Goal: Navigation & Orientation: Find specific page/section

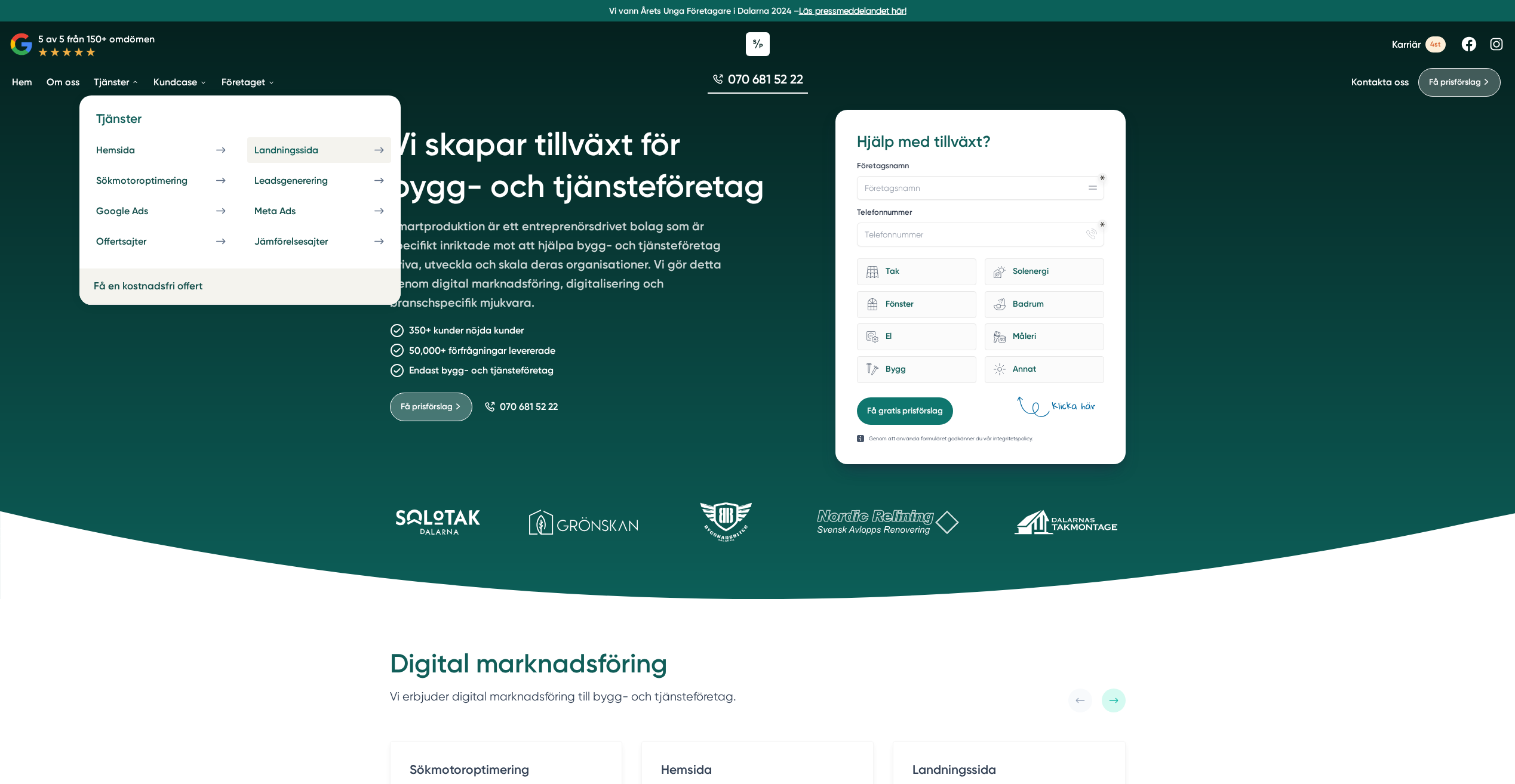
click at [355, 158] on link "Landningssida" at bounding box center [319, 149] width 144 height 26
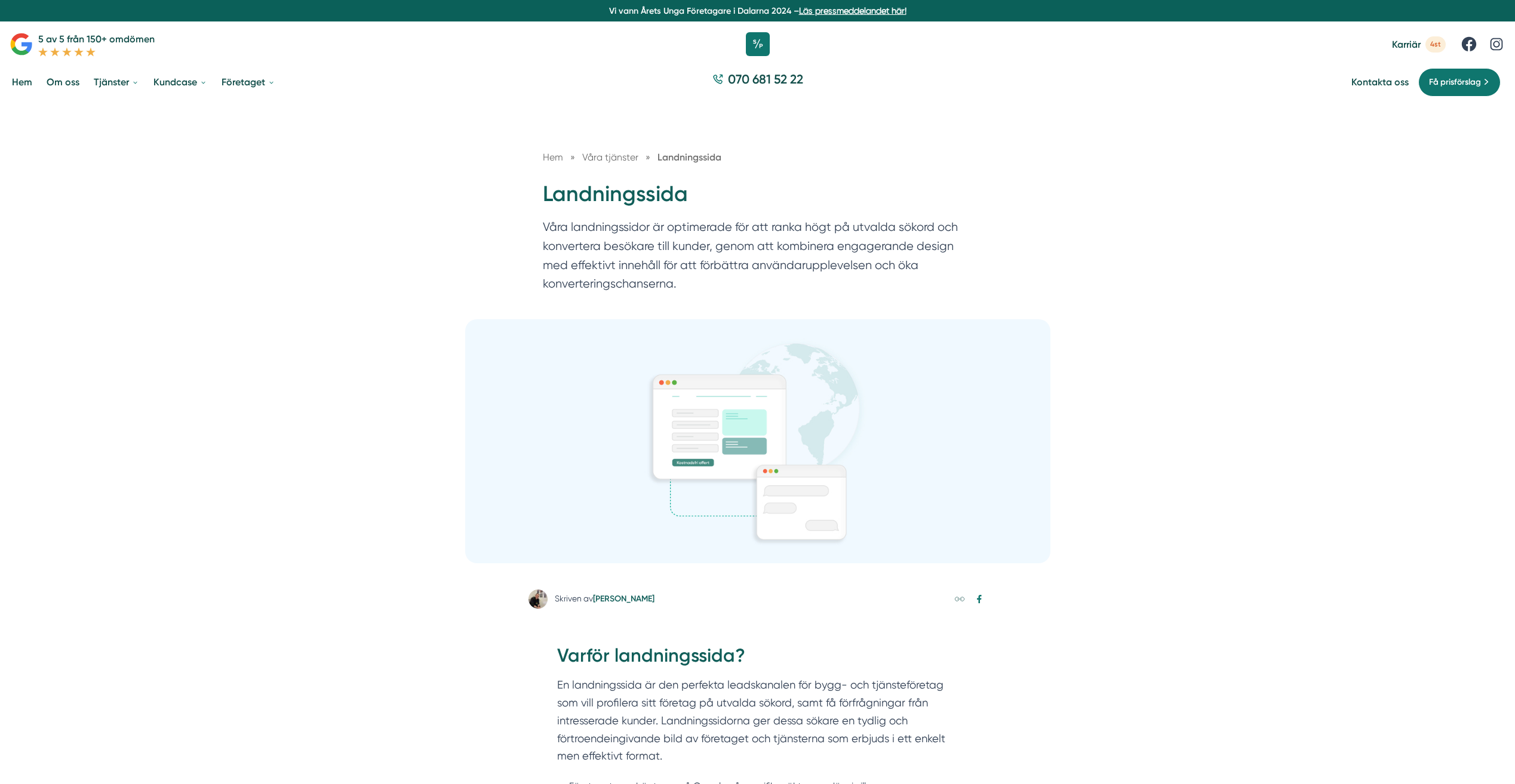
click at [21, 82] on link "Hem" at bounding box center [22, 82] width 25 height 31
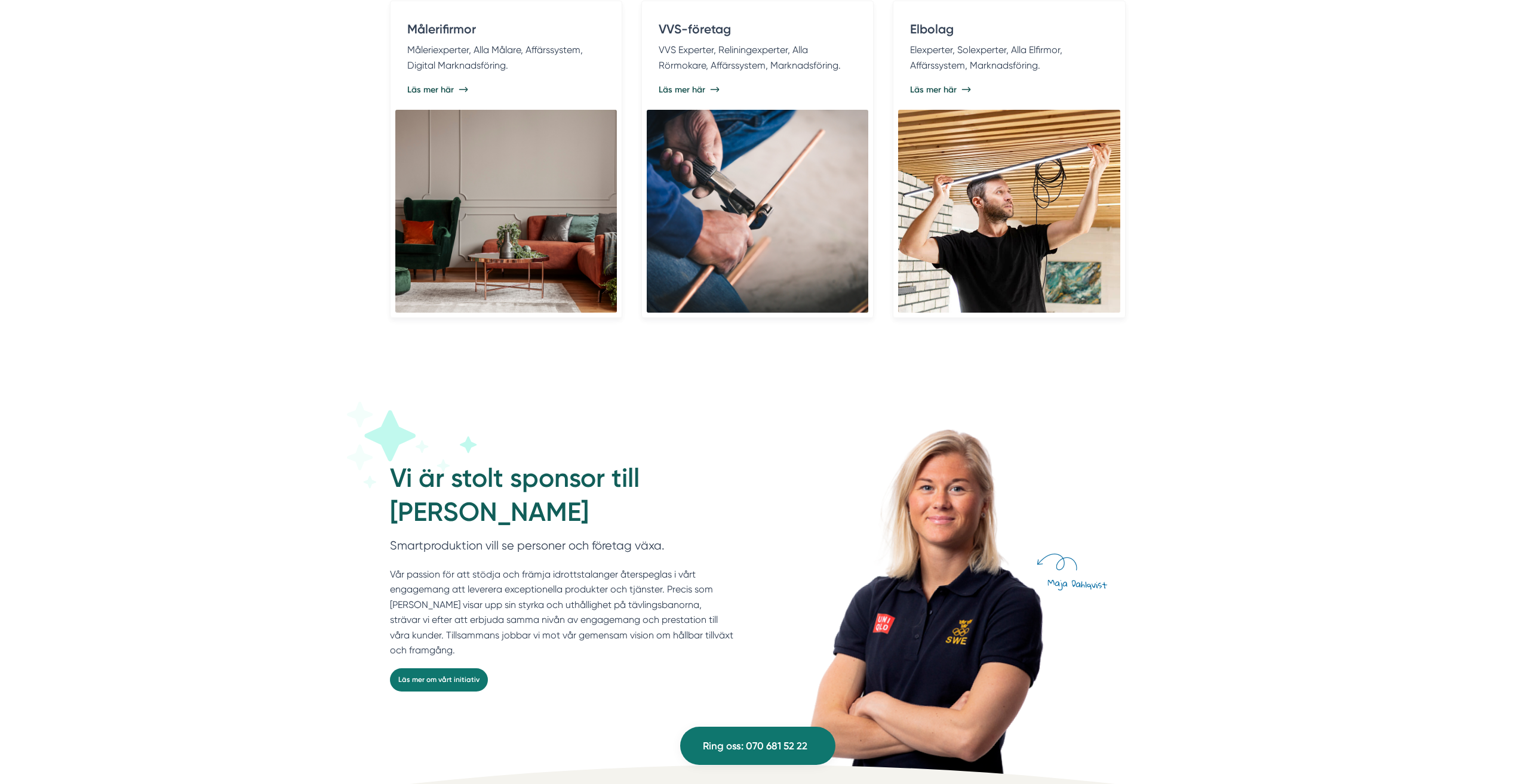
scroll to position [2865, 0]
